Goal: Communication & Community: Answer question/provide support

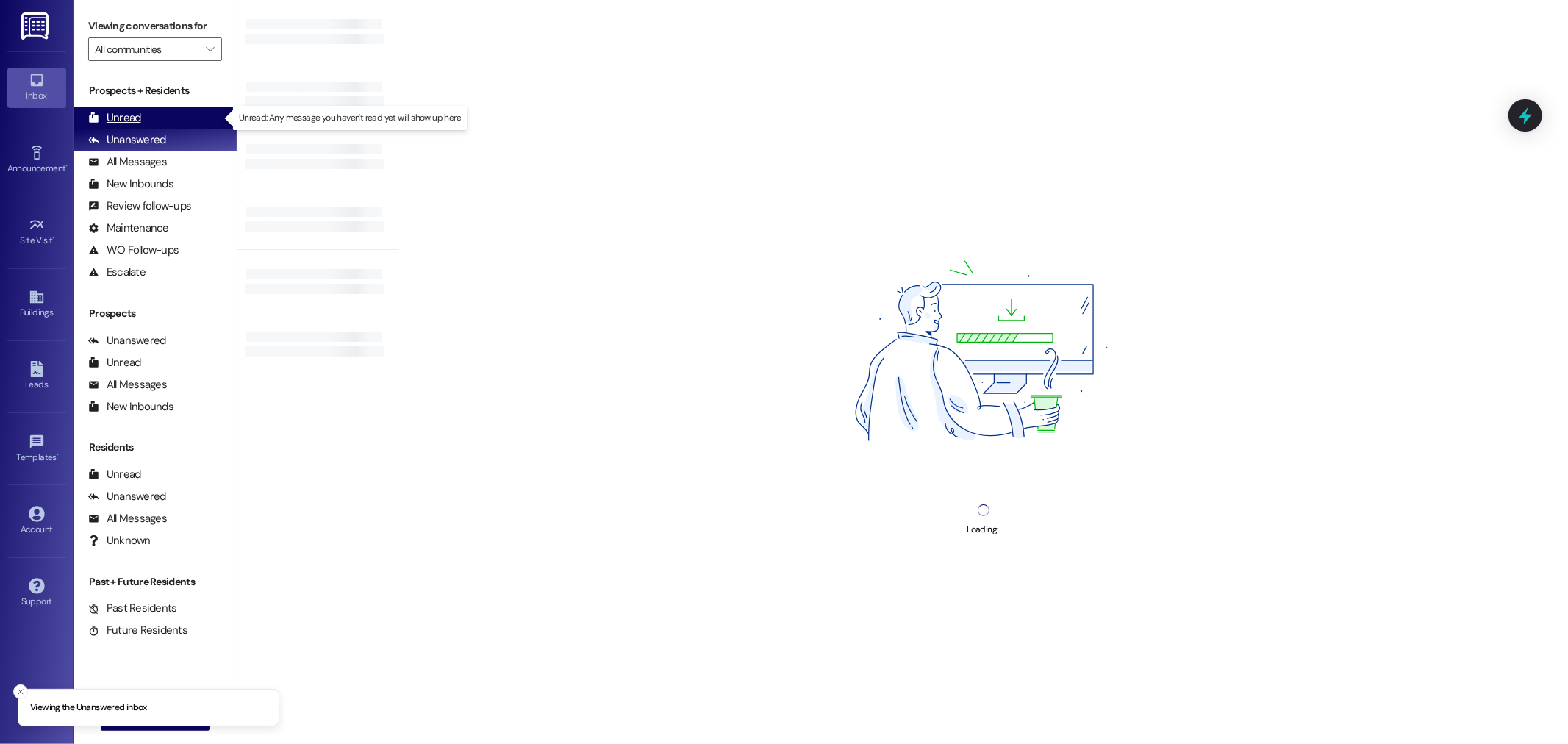
click at [164, 119] on div "Unread (0)" at bounding box center [155, 119] width 164 height 22
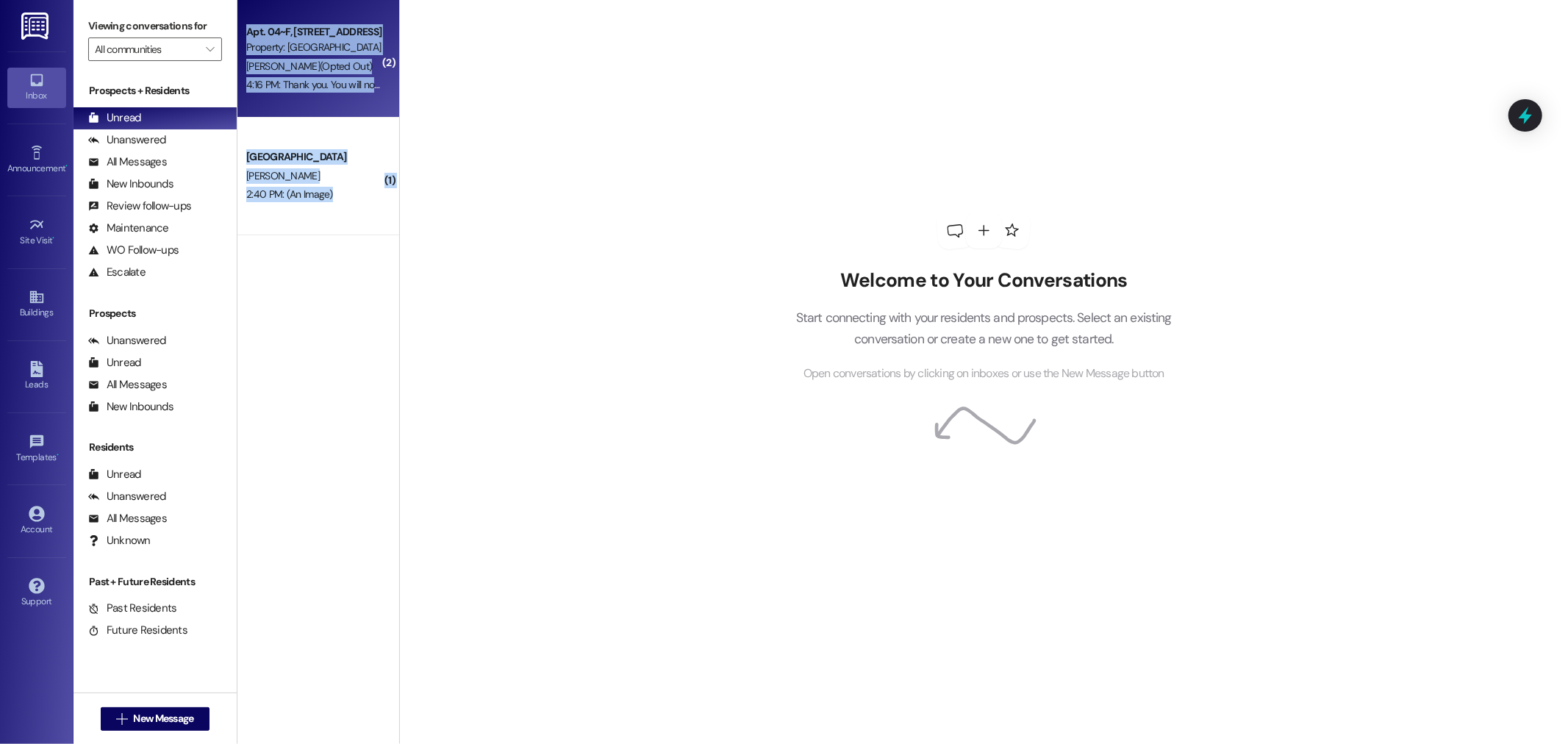
drag, startPoint x: 343, startPoint y: 206, endPoint x: 236, endPoint y: 31, distance: 205.1
click at [237, 31] on div "( 2 ) Apt. 04~F, 1 Park Place Property: Park Place R. Bennion (Opted Out) 4:16 …" at bounding box center [318, 118] width 162 height 236
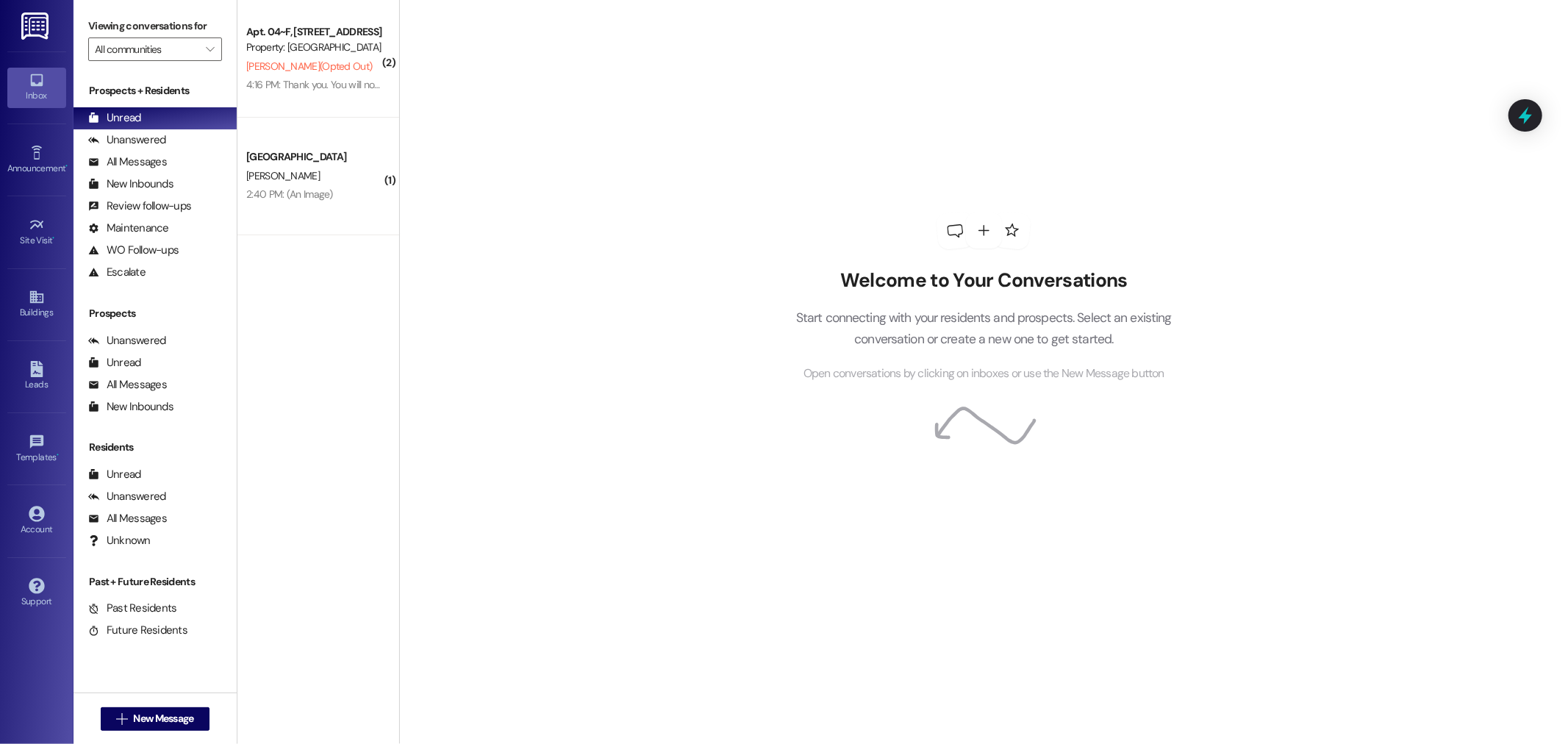
click at [498, 86] on div "Welcome to Your Conversations Start connecting with your residents and prospect…" at bounding box center [983, 372] width 1169 height 744
drag, startPoint x: 1159, startPoint y: 377, endPoint x: 1019, endPoint y: 365, distance: 140.5
click at [1019, 365] on div "Open conversations by clicking on inboxes or use the New Message button" at bounding box center [984, 374] width 420 height 19
